Goal: Information Seeking & Learning: Check status

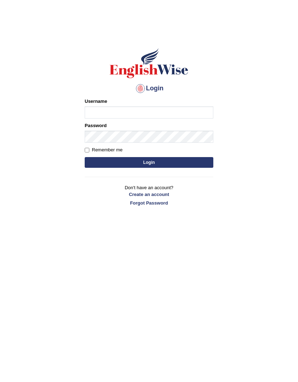
click at [178, 114] on input "Username" at bounding box center [149, 112] width 129 height 12
click at [154, 118] on input "Username" at bounding box center [149, 112] width 129 height 12
type input "[EMAIL_ADDRESS][DOMAIN_NAME]"
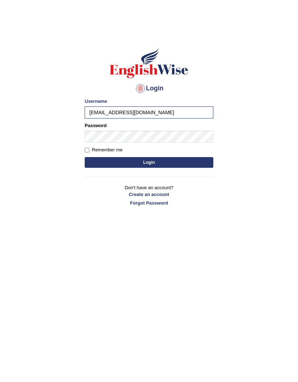
click at [181, 167] on button "Login" at bounding box center [149, 162] width 129 height 11
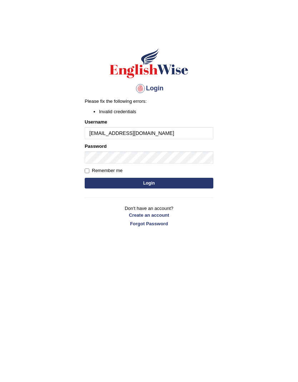
click at [176, 183] on button "Login" at bounding box center [149, 183] width 129 height 11
click at [189, 181] on button "Login" at bounding box center [149, 183] width 129 height 11
click at [164, 224] on link "Forgot Password" at bounding box center [149, 223] width 129 height 7
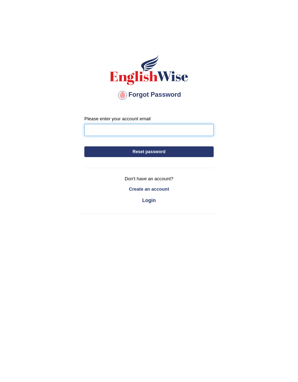
click at [175, 134] on input "Please enter your account email" at bounding box center [148, 130] width 129 height 12
type input "shayanali1172@gmail.com"
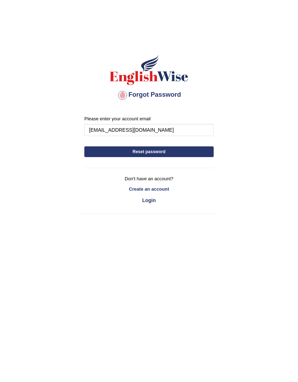
click at [190, 153] on button "Reset password" at bounding box center [148, 151] width 129 height 11
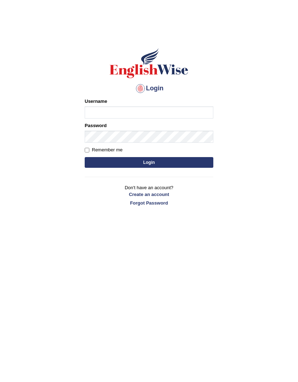
click at [176, 109] on input "Username" at bounding box center [149, 112] width 129 height 12
type input "shayan1172"
click at [187, 161] on button "Login" at bounding box center [149, 162] width 129 height 11
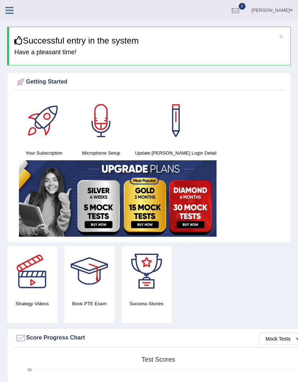
click at [18, 11] on link at bounding box center [9, 9] width 19 height 11
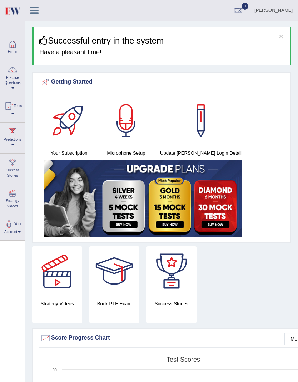
click at [14, 109] on div at bounding box center [8, 106] width 11 height 11
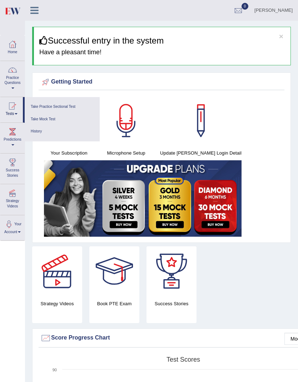
click at [77, 109] on link "Take Practice Sectional Test" at bounding box center [62, 107] width 68 height 12
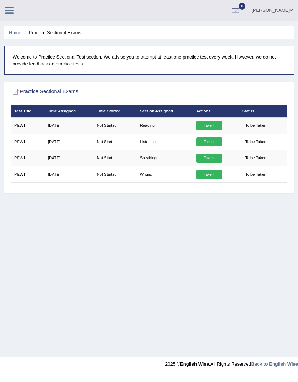
click at [220, 127] on link "Take it" at bounding box center [209, 125] width 26 height 9
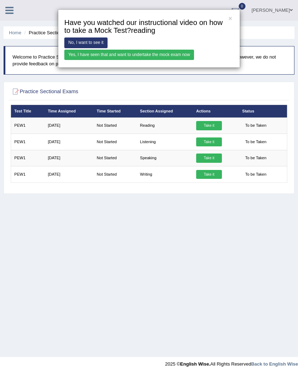
click at [189, 60] on link "Yes, I have seen that and want to undertake the mock exam now" at bounding box center [129, 55] width 130 height 10
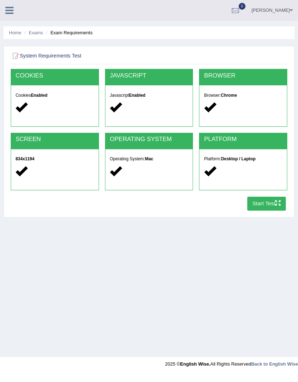
click at [275, 205] on icon "button" at bounding box center [277, 202] width 5 height 5
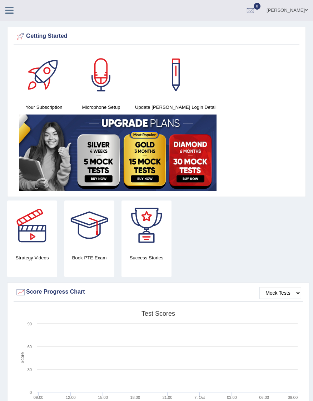
click at [256, 13] on div at bounding box center [250, 10] width 11 height 11
click at [281, 71] on div "Your Subscription Microphone Setup Update Pearson Login Detail" at bounding box center [157, 121] width 286 height 143
click at [10, 7] on icon at bounding box center [9, 10] width 8 height 9
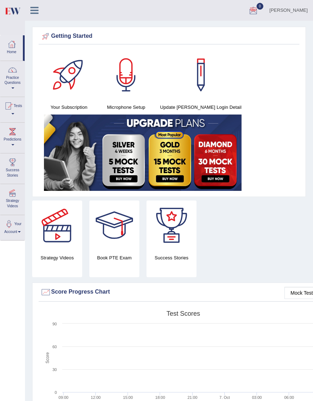
click at [4, 74] on link "Practice Questions" at bounding box center [12, 78] width 24 height 34
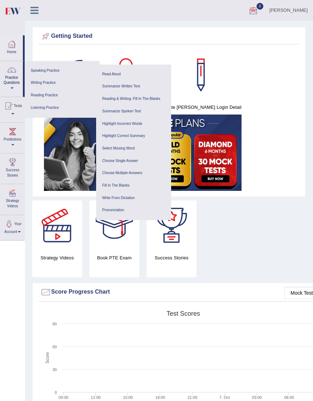
click at [257, 201] on div at bounding box center [156, 200] width 313 height 401
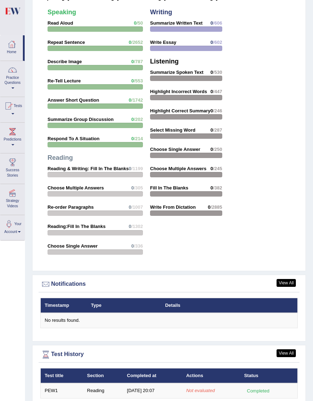
scroll to position [921, 0]
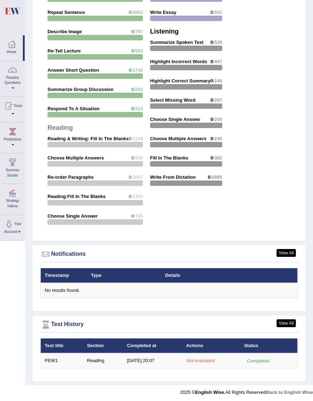
click at [289, 322] on link "View All" at bounding box center [285, 324] width 19 height 8
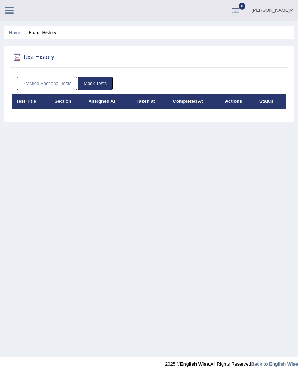
click at [32, 87] on link "Practice Sectional Tests" at bounding box center [47, 83] width 61 height 13
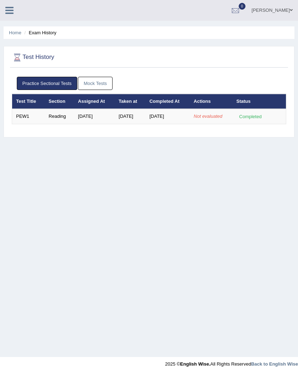
click at [60, 120] on td "Reading" at bounding box center [59, 116] width 29 height 15
click at [264, 114] on div "Completed" at bounding box center [250, 116] width 28 height 7
click at [40, 114] on td "PEW1" at bounding box center [28, 116] width 33 height 15
click at [276, 149] on div "Home Exam History Test History Practice Sectional Tests Mock Tests Test Title S…" at bounding box center [149, 178] width 298 height 357
click at [244, 106] on th "Status" at bounding box center [259, 101] width 54 height 15
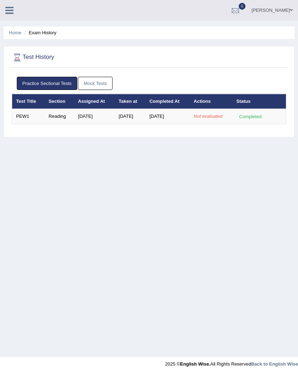
click at [244, 105] on th "Status" at bounding box center [259, 101] width 54 height 15
click at [235, 106] on th "Status" at bounding box center [259, 101] width 54 height 15
click at [176, 108] on th "Completed At" at bounding box center [167, 101] width 44 height 15
click at [123, 105] on th "Taken at" at bounding box center [130, 101] width 31 height 15
click at [77, 106] on th "Assigned At" at bounding box center [94, 101] width 41 height 15
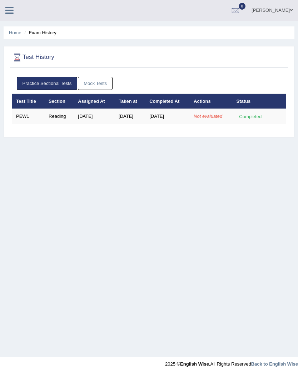
click at [60, 107] on th "Section" at bounding box center [59, 101] width 29 height 15
click at [104, 84] on link "Mock Tests" at bounding box center [95, 83] width 35 height 13
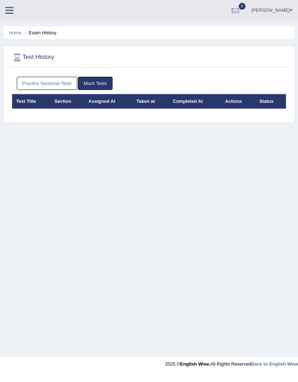
click at [23, 78] on link "Practice Sectional Tests" at bounding box center [47, 83] width 61 height 13
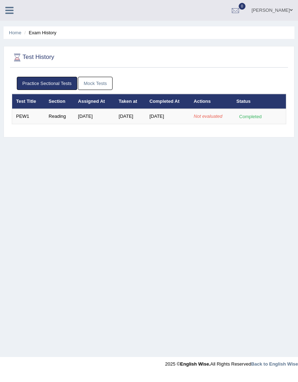
click at [286, 12] on link "[PERSON_NAME]" at bounding box center [272, 9] width 52 height 19
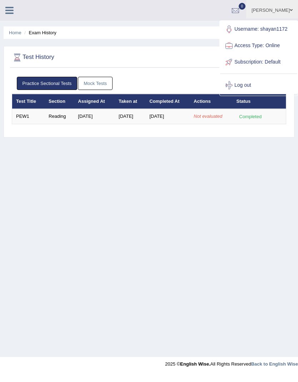
click at [275, 48] on link "Access Type: Online" at bounding box center [258, 45] width 77 height 16
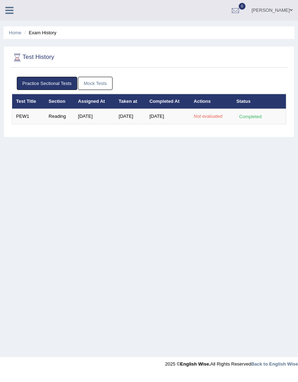
click at [8, 4] on link at bounding box center [9, 9] width 19 height 11
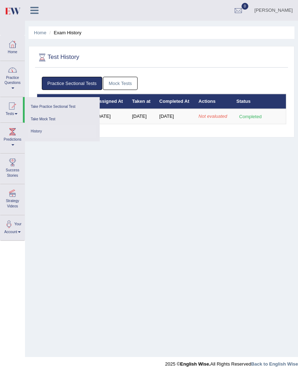
click at [9, 78] on link "Practice Questions" at bounding box center [12, 78] width 24 height 34
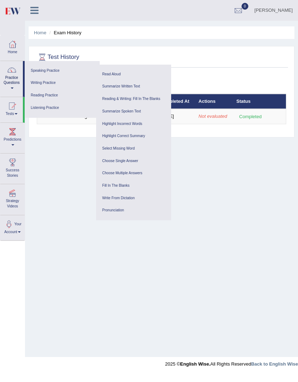
click at [45, 229] on div at bounding box center [149, 191] width 298 height 382
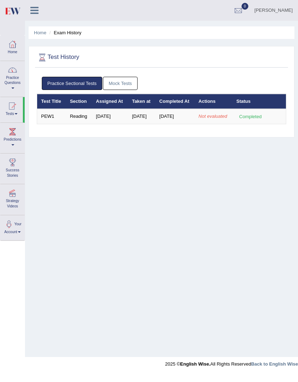
click at [9, 74] on div at bounding box center [12, 70] width 11 height 11
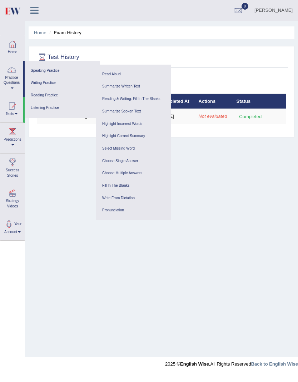
click at [38, 73] on link "Speaking Practice" at bounding box center [62, 71] width 68 height 12
click at [132, 77] on ul "Summarize Written Text Write Essay" at bounding box center [133, 93] width 75 height 32
click at [135, 90] on ul "Reading & Writing: Fill In The Blanks Choose Multiple Answers Re-order Paragrap…" at bounding box center [133, 123] width 75 height 69
click at [38, 14] on icon at bounding box center [34, 10] width 8 height 9
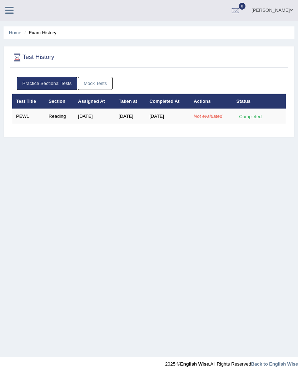
click at [10, 12] on icon at bounding box center [9, 10] width 8 height 9
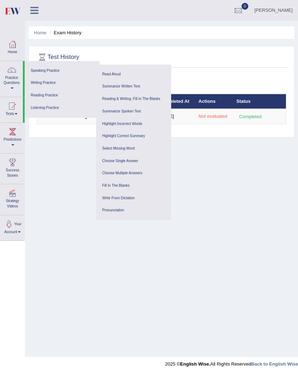
click at [9, 139] on link "Predictions" at bounding box center [12, 137] width 24 height 28
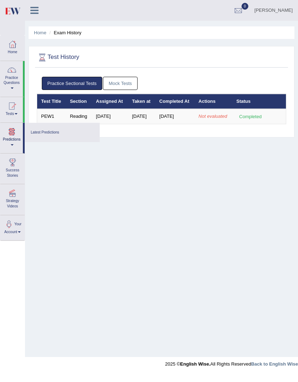
click at [15, 85] on div at bounding box center [149, 191] width 298 height 382
click at [9, 107] on div at bounding box center [11, 106] width 11 height 11
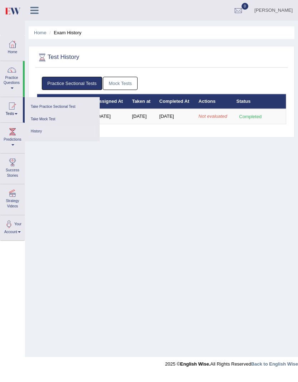
click at [36, 133] on link "History" at bounding box center [62, 131] width 68 height 12
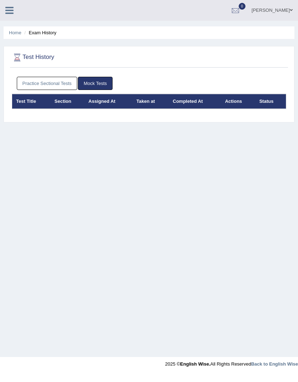
click at [35, 81] on link "Practice Sectional Tests" at bounding box center [47, 83] width 61 height 13
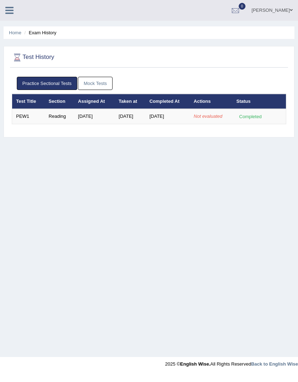
click at [10, 11] on icon at bounding box center [9, 10] width 8 height 9
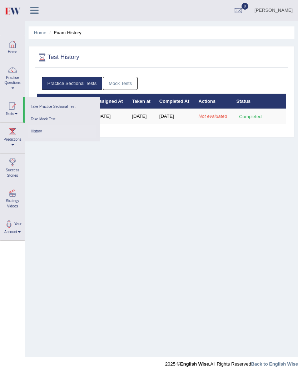
click at [13, 105] on div at bounding box center [11, 106] width 11 height 11
click at [11, 116] on div at bounding box center [149, 191] width 298 height 382
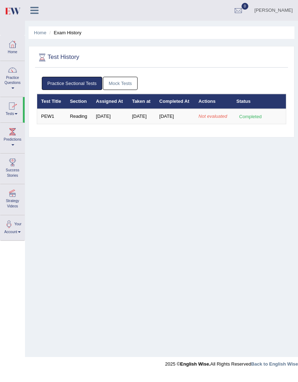
click at [11, 110] on link "Tests" at bounding box center [11, 108] width 22 height 23
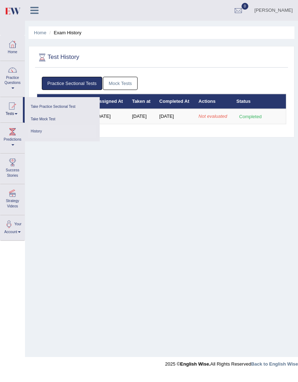
click at [43, 104] on link "Take Practice Sectional Test" at bounding box center [62, 107] width 68 height 12
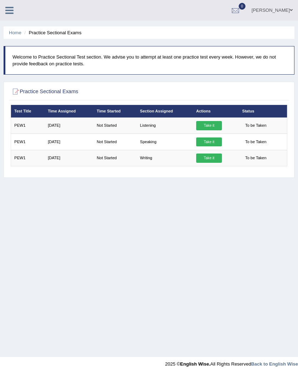
click at [222, 128] on link "Take it" at bounding box center [209, 125] width 26 height 9
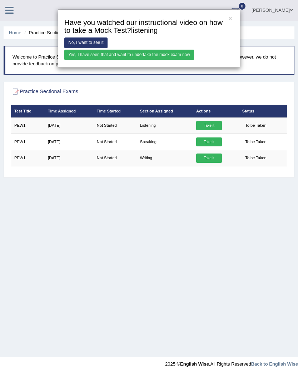
click at [194, 60] on link "Yes, I have seen that and want to undertake the mock exam now" at bounding box center [129, 55] width 130 height 10
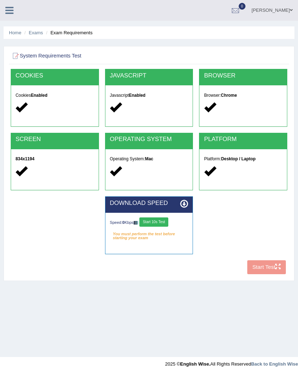
click at [139, 226] on button "Start 10s Test" at bounding box center [153, 221] width 29 height 9
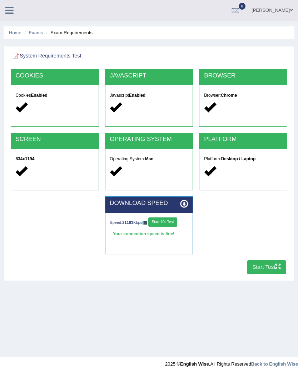
click at [262, 261] on button "Start Test" at bounding box center [266, 267] width 39 height 14
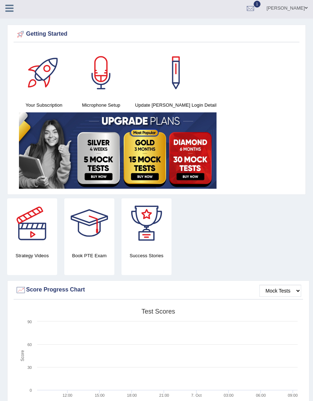
click at [256, 7] on div at bounding box center [250, 8] width 11 height 11
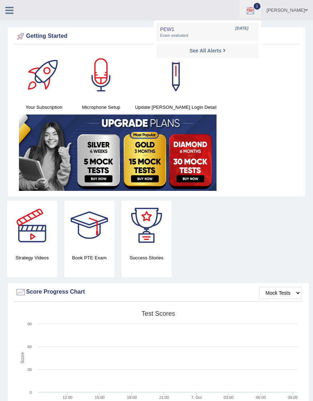
click at [254, 35] on span "Exam evaluated" at bounding box center [207, 36] width 95 height 6
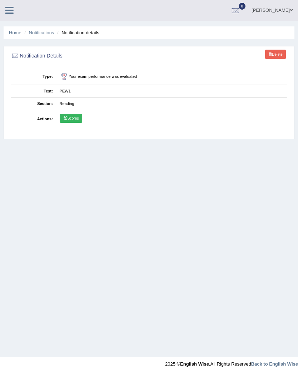
click at [74, 122] on link "Scores" at bounding box center [71, 118] width 22 height 9
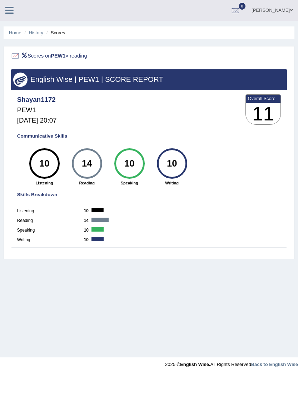
click at [241, 8] on div at bounding box center [235, 10] width 11 height 11
click at [240, 33] on div "See All Alerts" at bounding box center [192, 29] width 95 height 7
click at [8, 13] on icon at bounding box center [9, 10] width 8 height 9
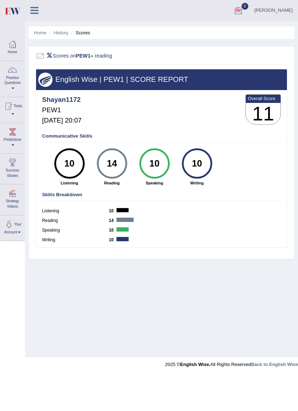
click at [20, 109] on link "Tests" at bounding box center [12, 108] width 24 height 23
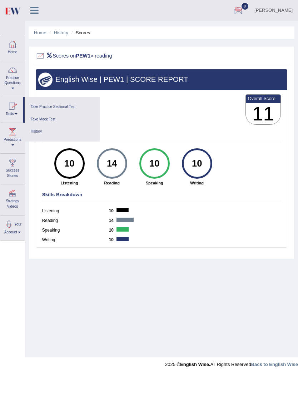
click at [71, 102] on link "Take Practice Sectional Test" at bounding box center [62, 107] width 68 height 12
